Goal: Task Accomplishment & Management: Manage account settings

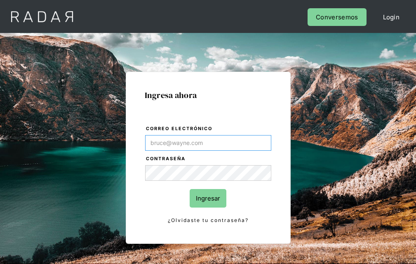
type input "[EMAIL_ADDRESS][PERSON_NAME][DOMAIN_NAME]"
click at [208, 198] on input "Ingresar" at bounding box center [208, 198] width 37 height 19
type input "[EMAIL_ADDRESS][PERSON_NAME][DOMAIN_NAME]"
click at [208, 198] on input "Ingresar" at bounding box center [208, 198] width 37 height 19
type input "[EMAIL_ADDRESS][PERSON_NAME][DOMAIN_NAME]"
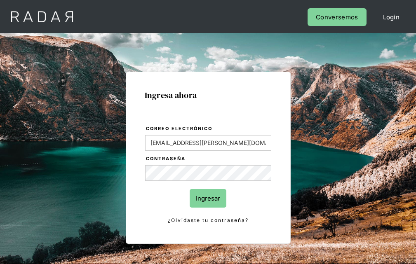
click at [208, 198] on input "Ingresar" at bounding box center [208, 198] width 37 height 19
type input "[EMAIL_ADDRESS][PERSON_NAME][DOMAIN_NAME]"
click at [208, 198] on input "Ingresar" at bounding box center [208, 198] width 37 height 19
